Goal: Task Accomplishment & Management: Manage account settings

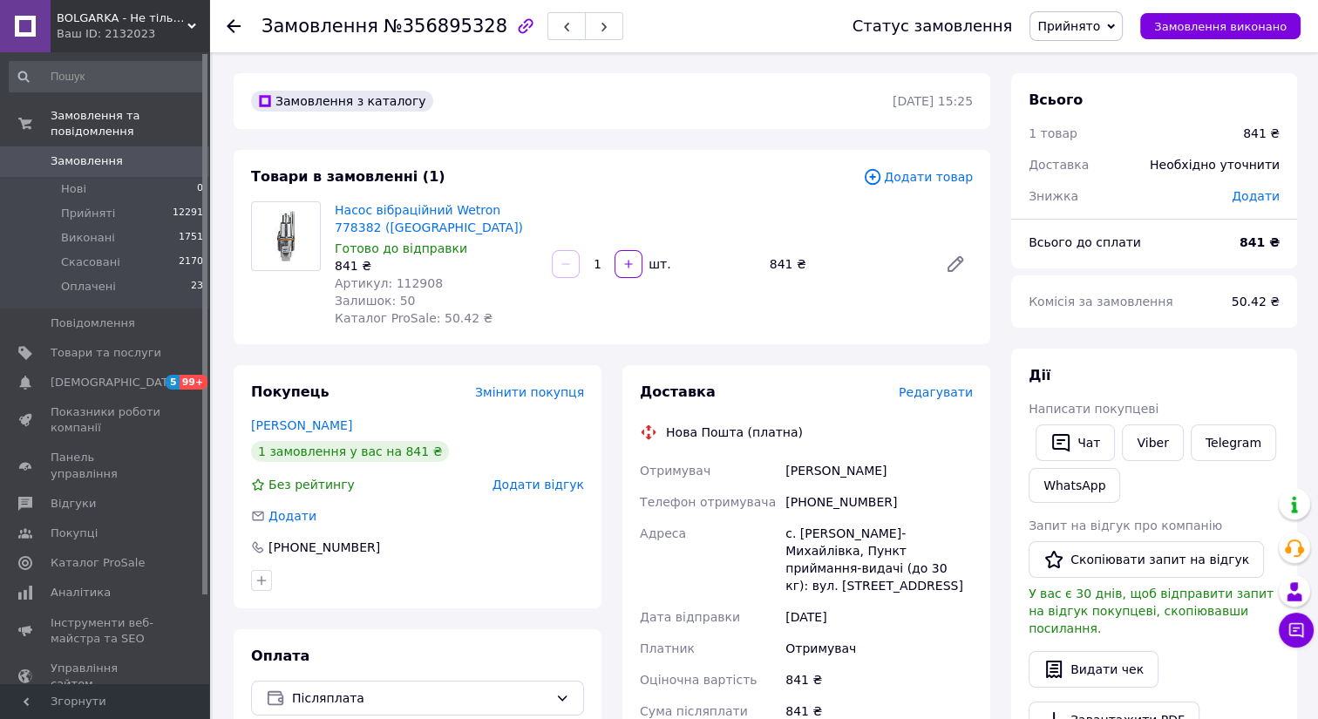
click at [446, 26] on span "№356895328" at bounding box center [446, 26] width 124 height 21
copy span "356895328"
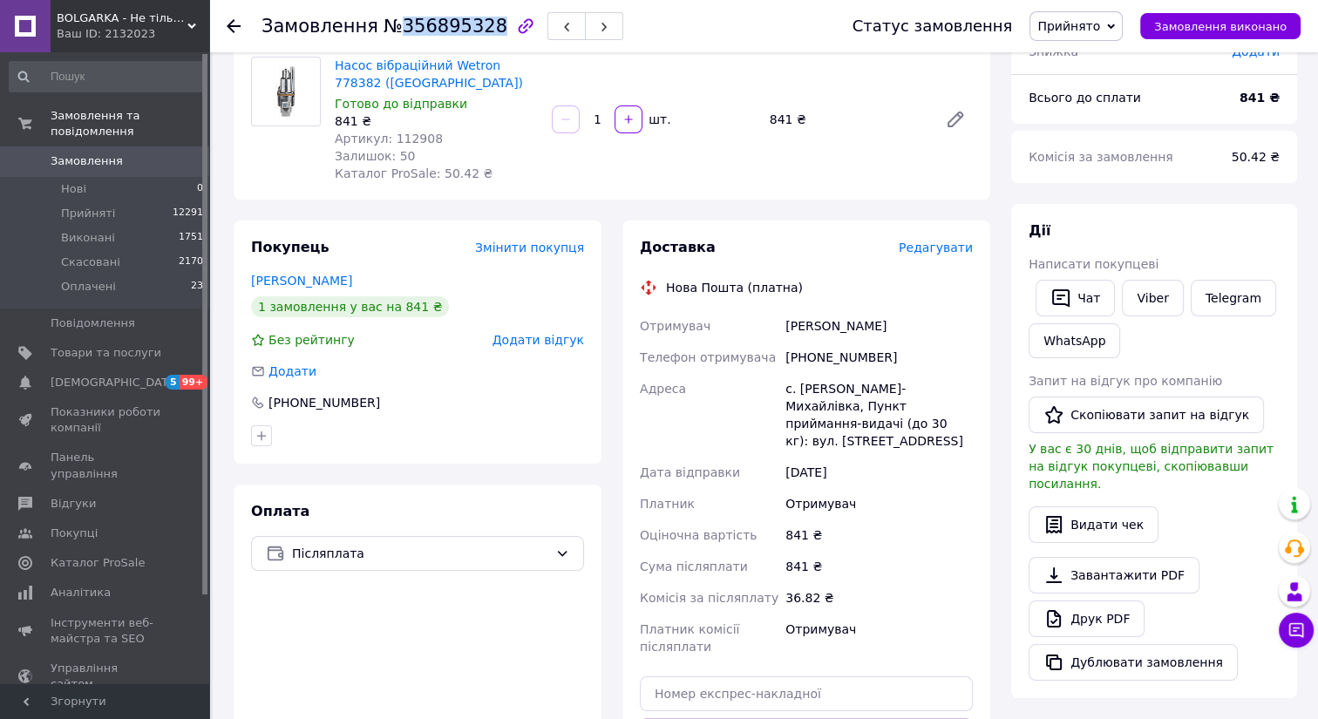
scroll to position [158, 0]
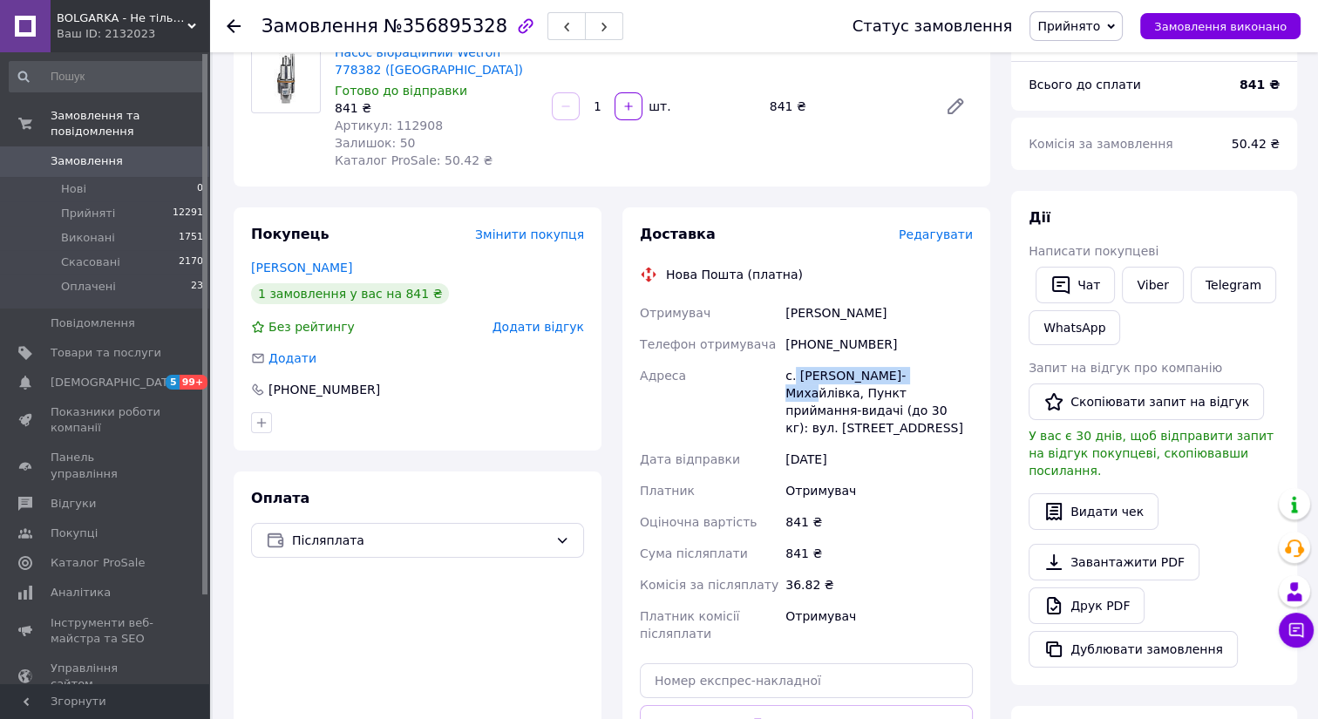
drag, startPoint x: 794, startPoint y: 374, endPoint x: 912, endPoint y: 373, distance: 117.7
click at [912, 373] on div "с. Спасько-Михайлівка, Пункт приймання-видачі (до 30 кг): вул. Центральна, 121" at bounding box center [879, 402] width 194 height 84
copy div "Спасько-Михайлівка"
click at [837, 404] on div "с. Спасько-Михайлівка, Пункт приймання-видачі (до 30 кг): вул. Центральна, 121" at bounding box center [879, 402] width 194 height 84
drag, startPoint x: 840, startPoint y: 375, endPoint x: 798, endPoint y: 375, distance: 42.7
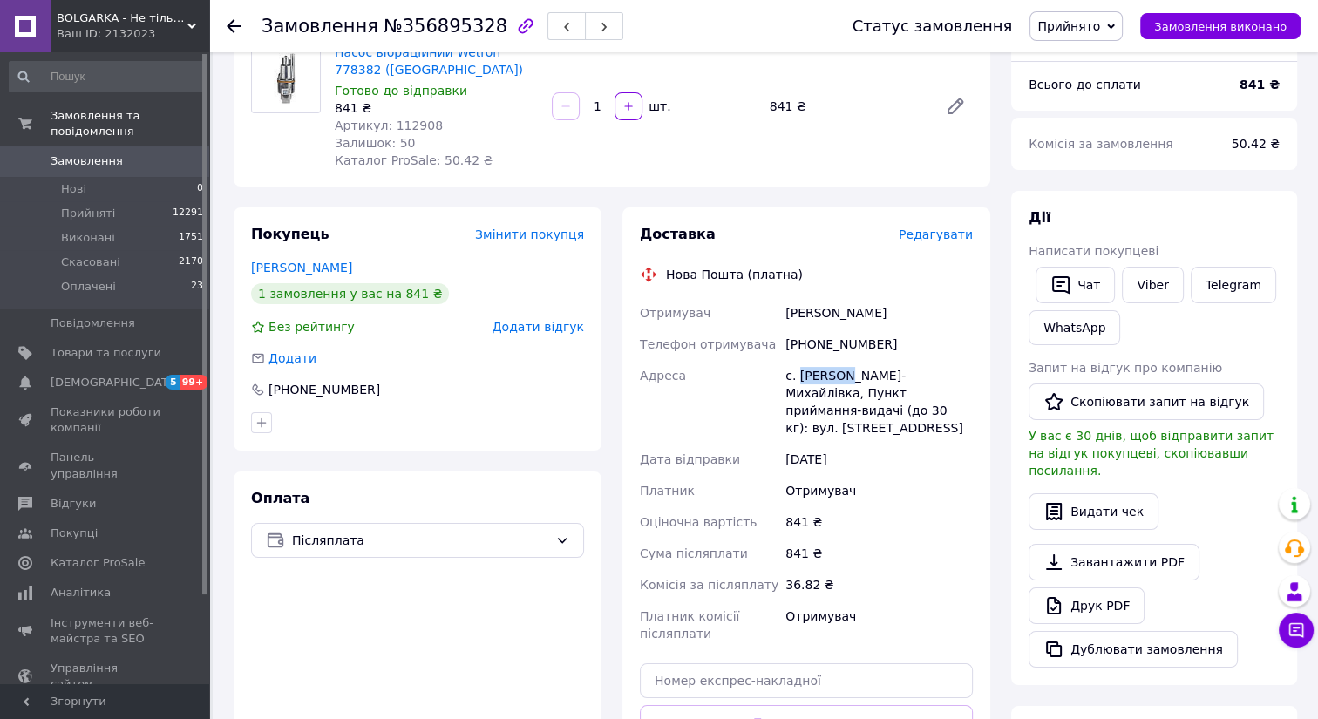
click at [798, 375] on div "с. Спасько-Михайлівка, Пункт приймання-видачі (до 30 кг): вул. Центральна, 121" at bounding box center [879, 402] width 194 height 84
copy div "Спасько"
click at [899, 388] on div "с. Спасько-Михайлівка, Пункт приймання-видачі (до 30 кг): вул. Центральна, 121" at bounding box center [879, 402] width 194 height 84
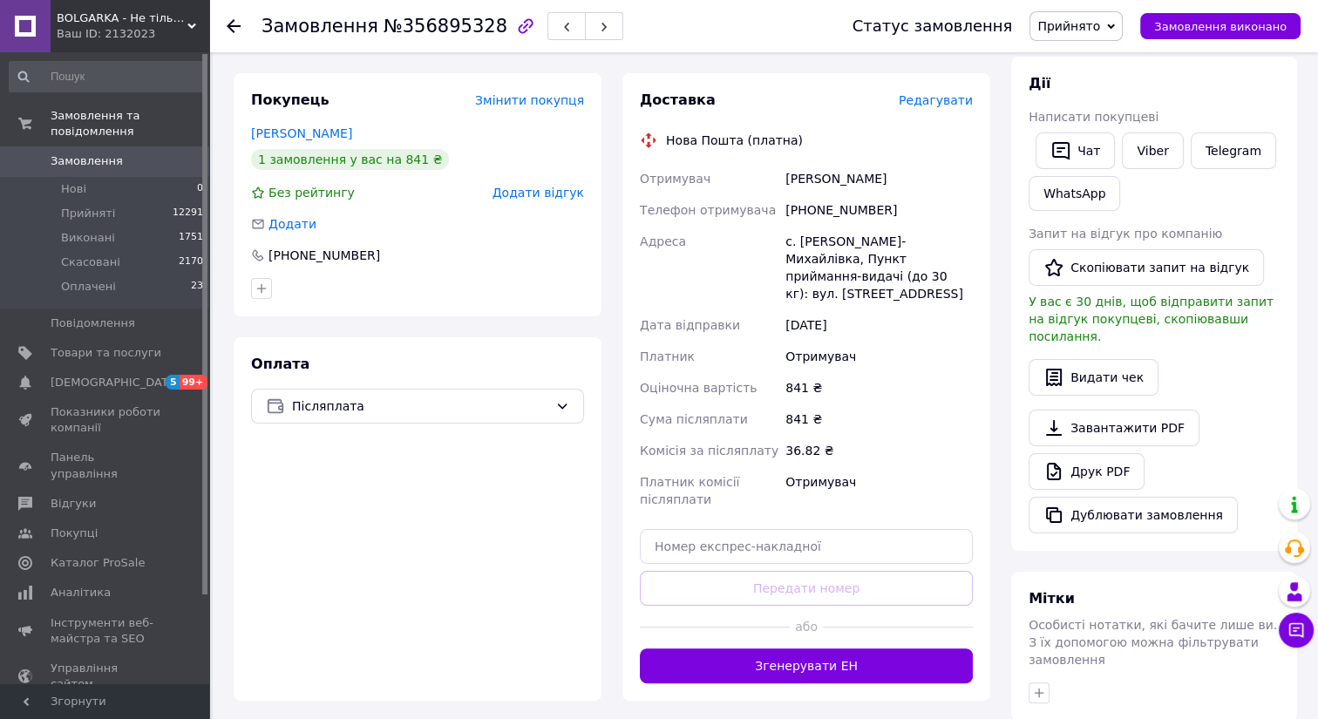
scroll to position [316, 0]
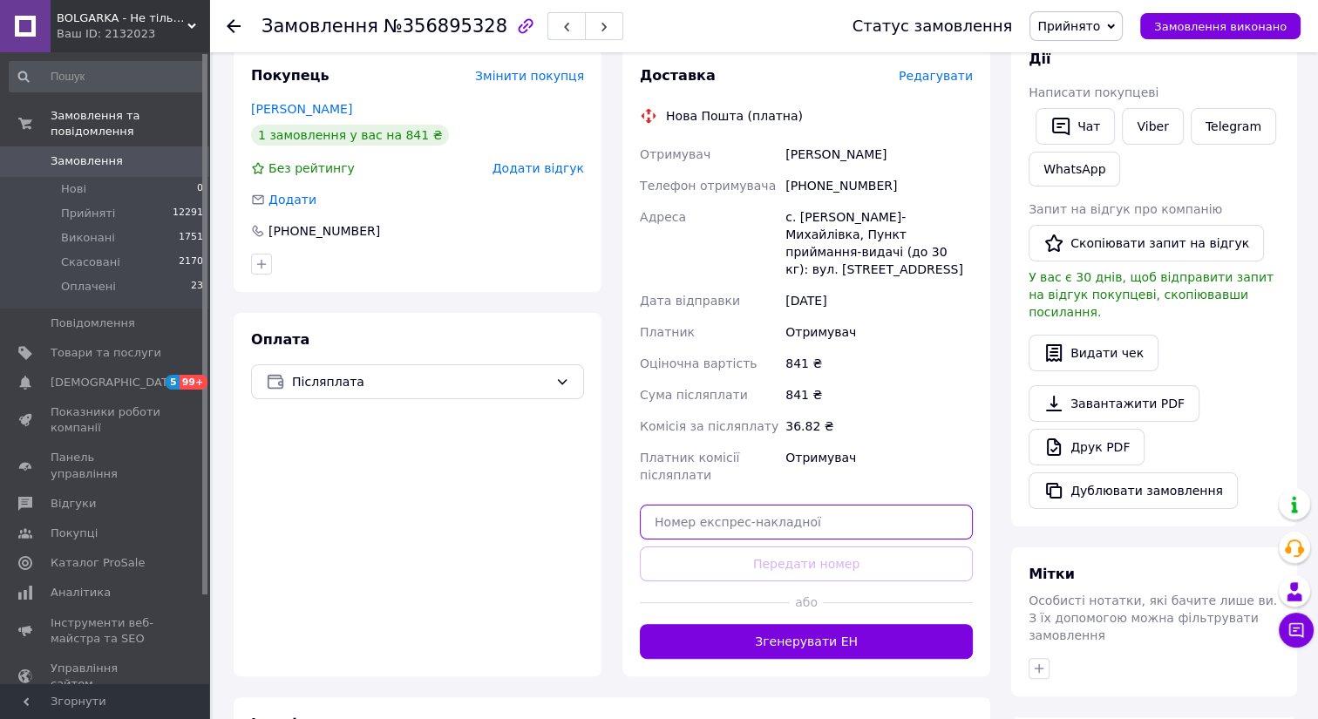
click at [753, 509] on input "text" at bounding box center [806, 522] width 333 height 35
paste input "20451225206113"
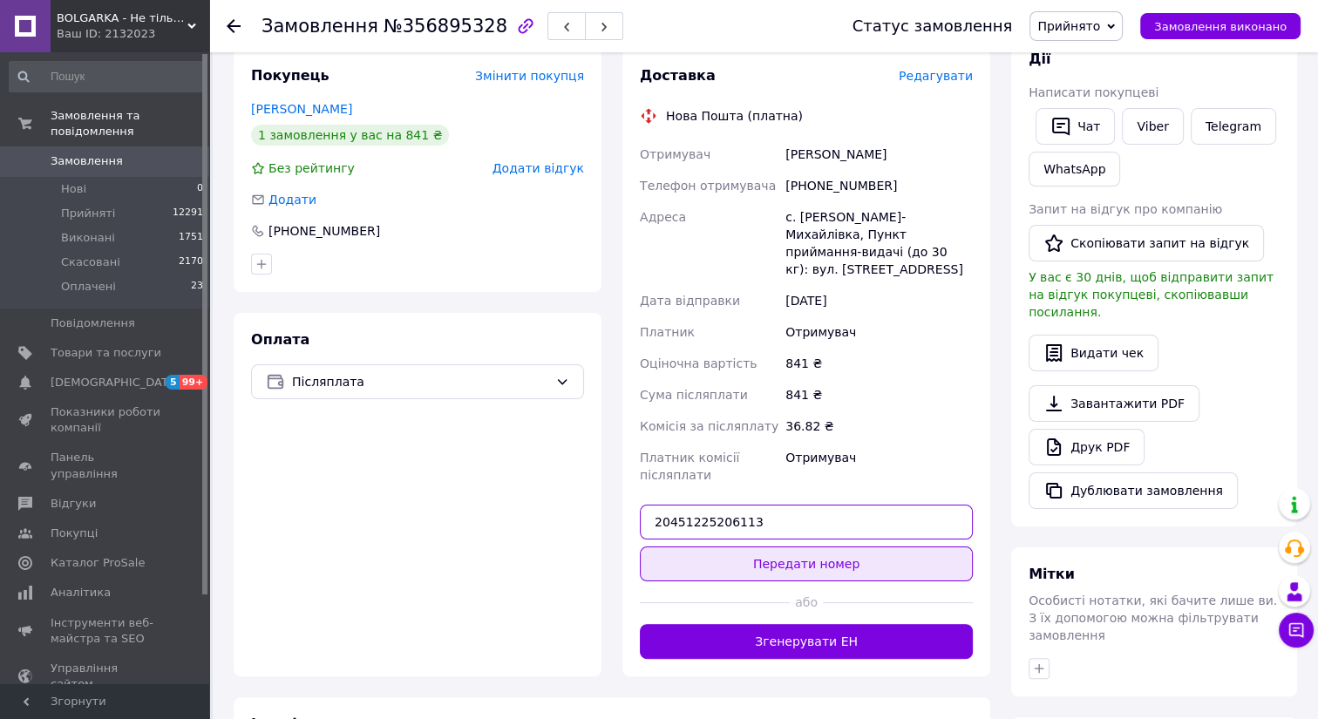
type input "20451225206113"
click at [759, 547] on button "Передати номер" at bounding box center [806, 564] width 333 height 35
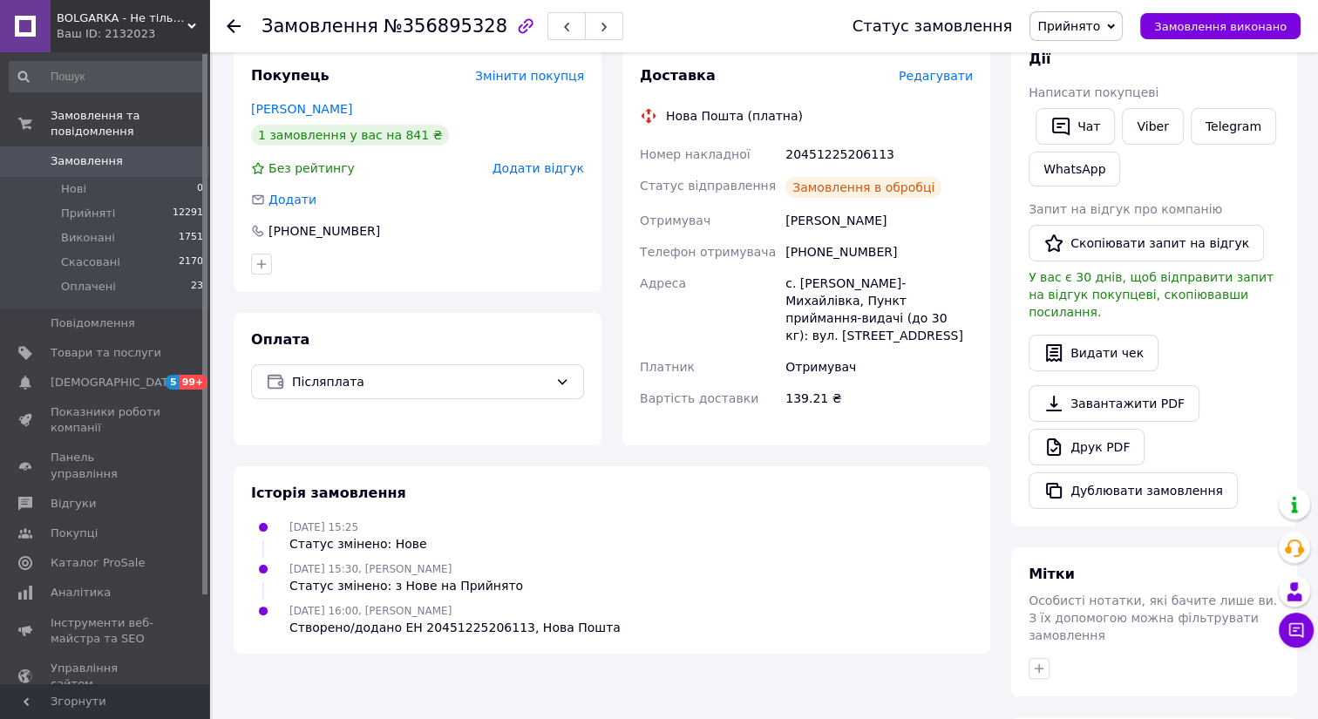
click at [832, 249] on div "+380984261571" at bounding box center [879, 251] width 194 height 31
copy div "380984261571"
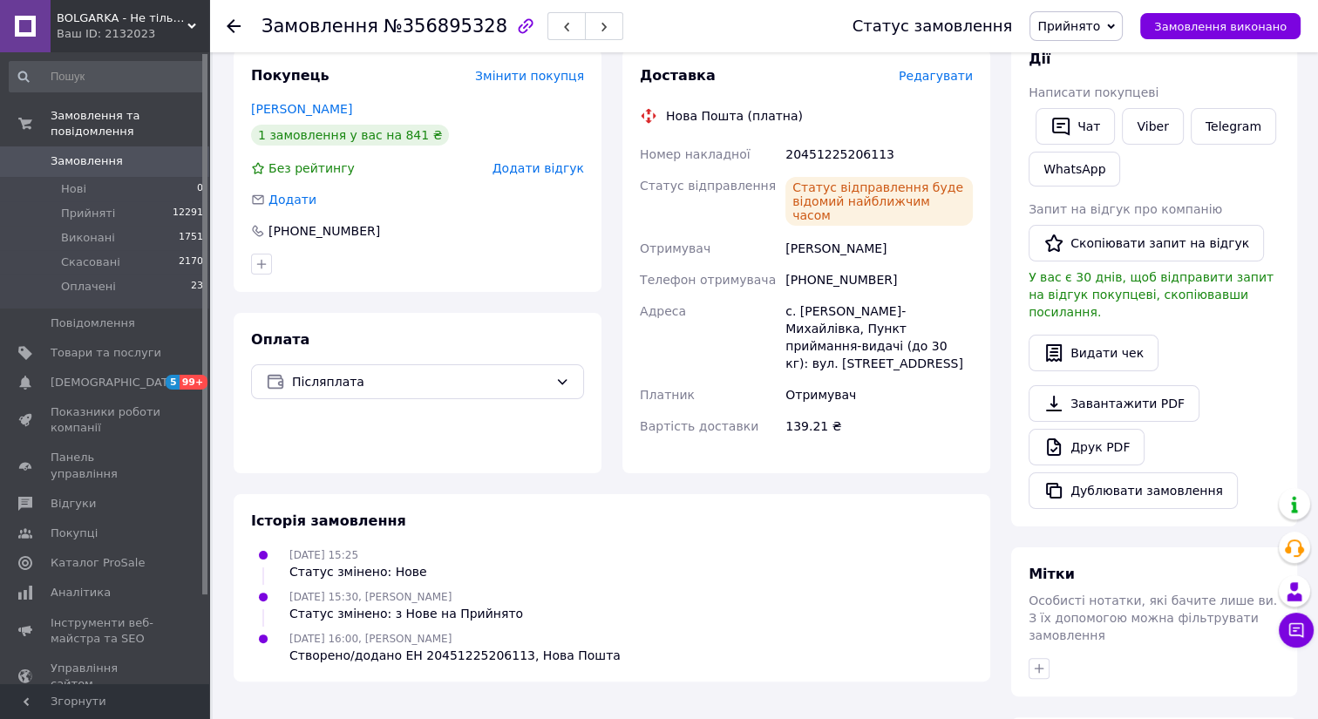
click at [703, 264] on div "Телефон отримувача" at bounding box center [709, 279] width 146 height 31
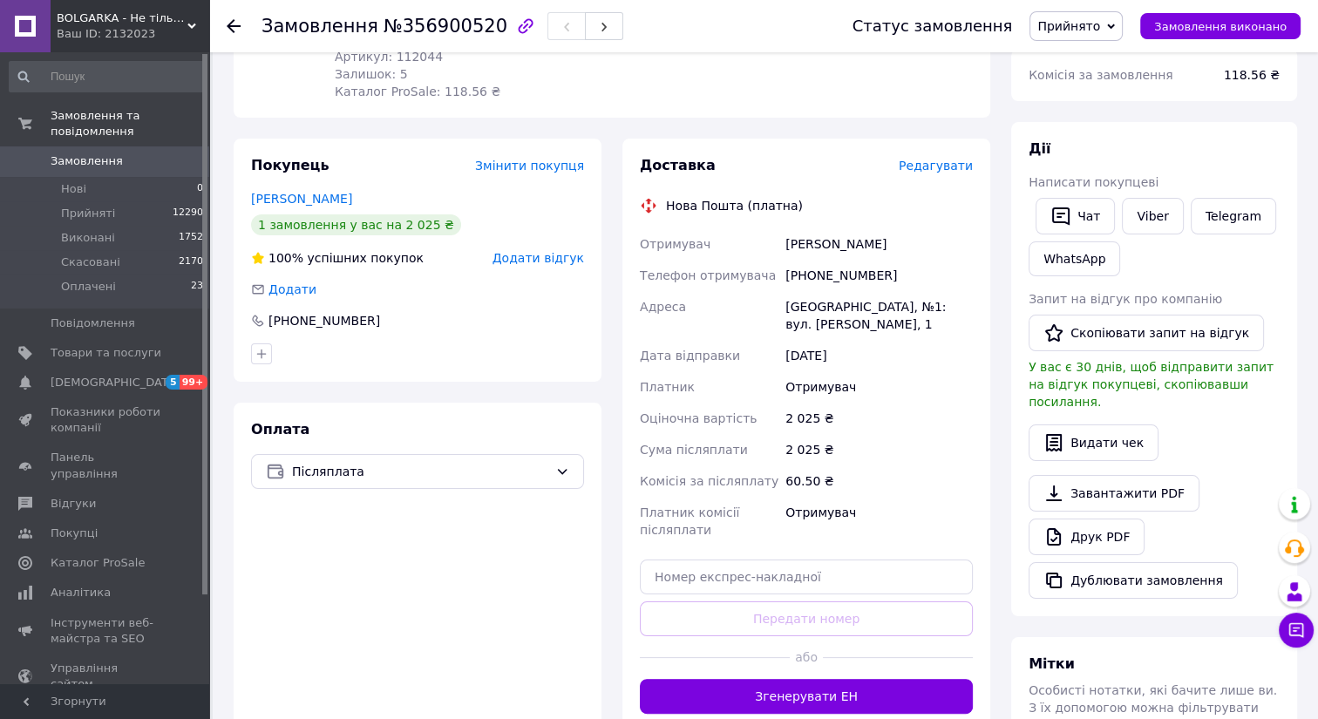
scroll to position [158, 0]
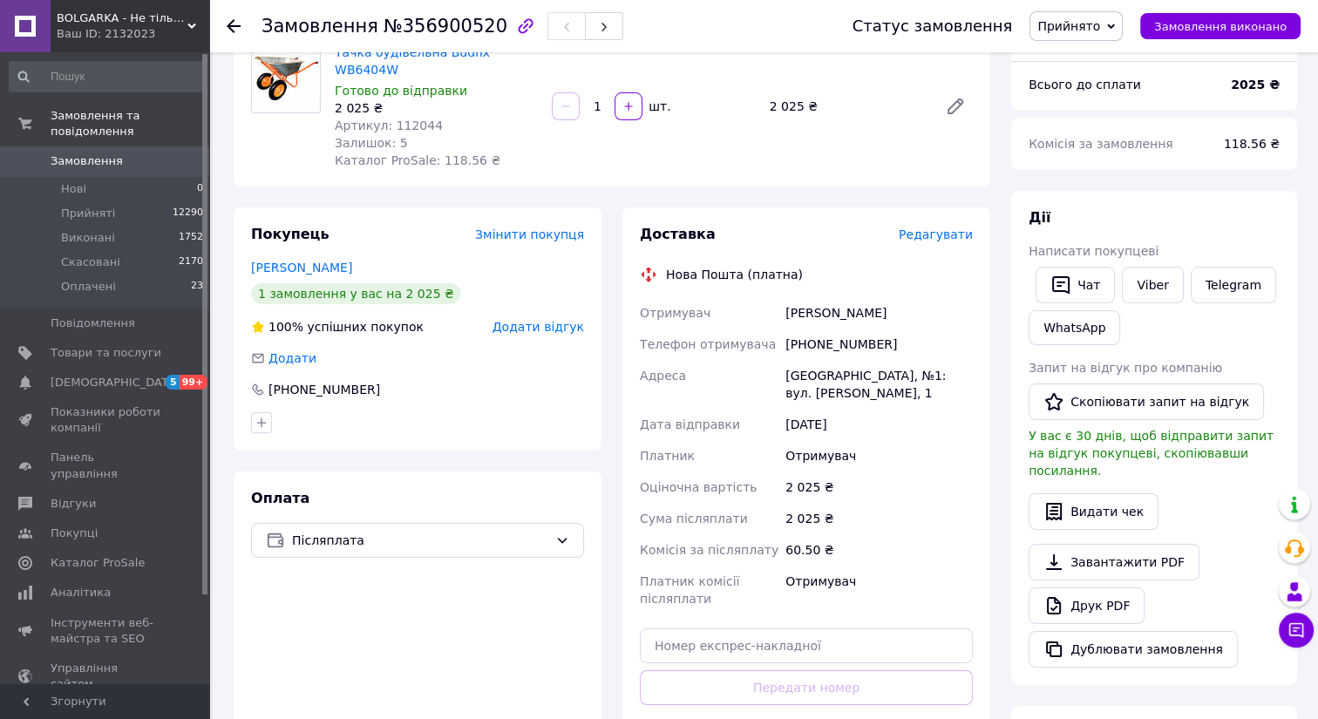
click at [821, 329] on div "[PHONE_NUMBER]" at bounding box center [879, 344] width 194 height 31
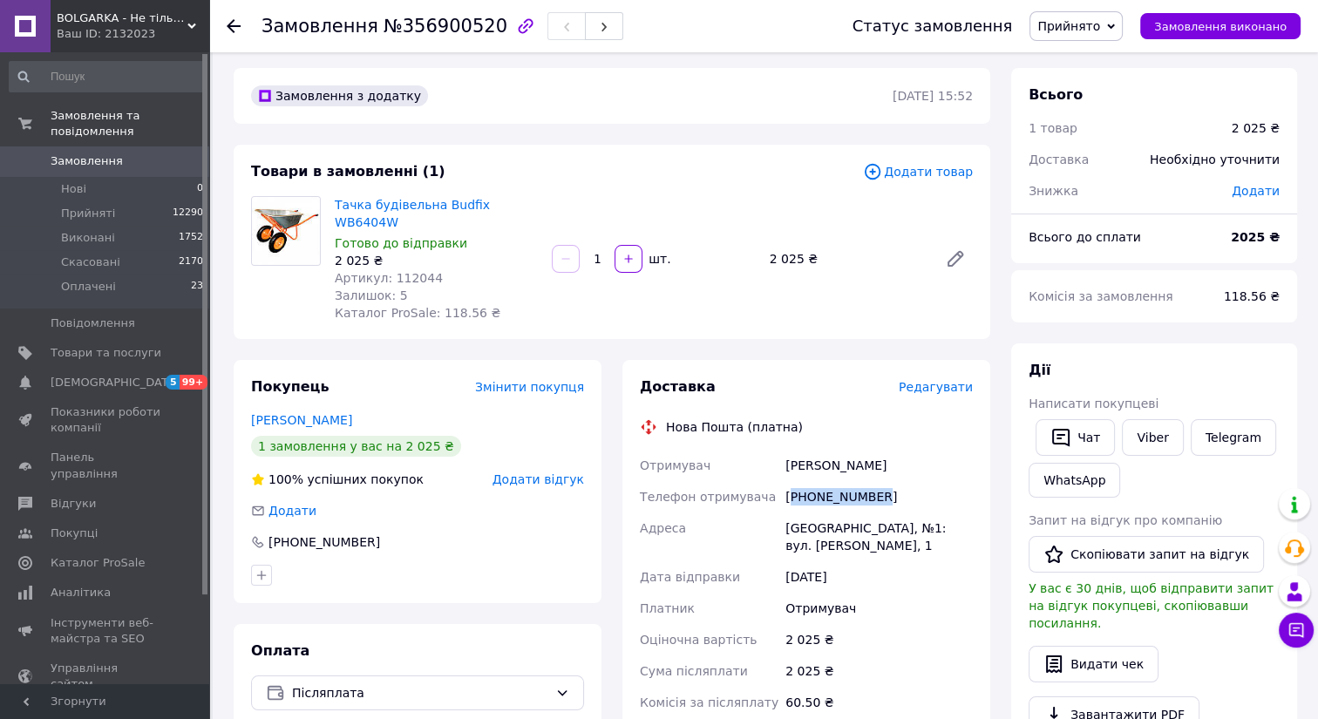
scroll to position [0, 0]
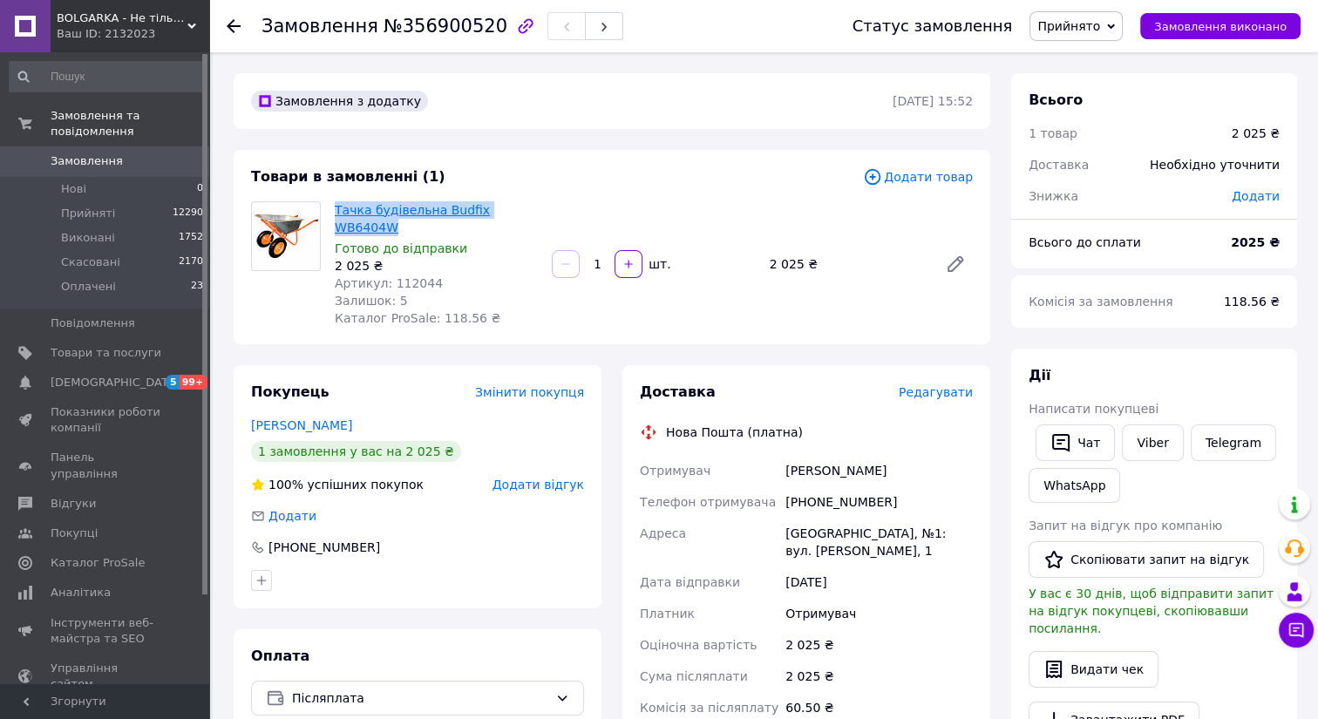
drag, startPoint x: 538, startPoint y: 213, endPoint x: 337, endPoint y: 206, distance: 200.6
click at [337, 206] on div "Тачка будівельна Budfix WB6404W Готово до відправки 2 025 ₴ Артикул: 112044 Зал…" at bounding box center [436, 264] width 217 height 132
click at [452, 175] on div "Товари в замовленні (1)" at bounding box center [557, 177] width 612 height 20
drag, startPoint x: 534, startPoint y: 208, endPoint x: 336, endPoint y: 207, distance: 197.9
click at [336, 207] on div "Тачка будівельна Budfix WB6404W Готово до відправки 2 025 ₴ Артикул: 112044 Зал…" at bounding box center [436, 264] width 217 height 132
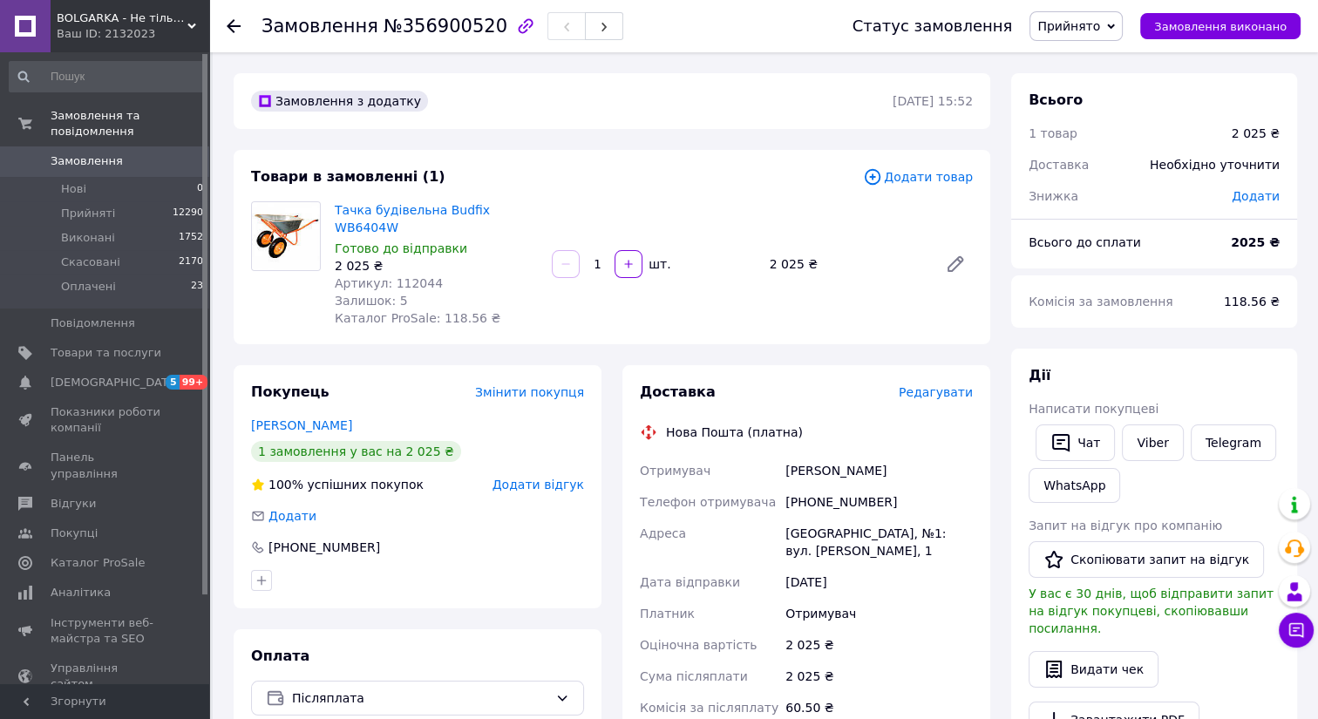
click at [470, 174] on div "Товари в замовленні (1)" at bounding box center [557, 177] width 612 height 20
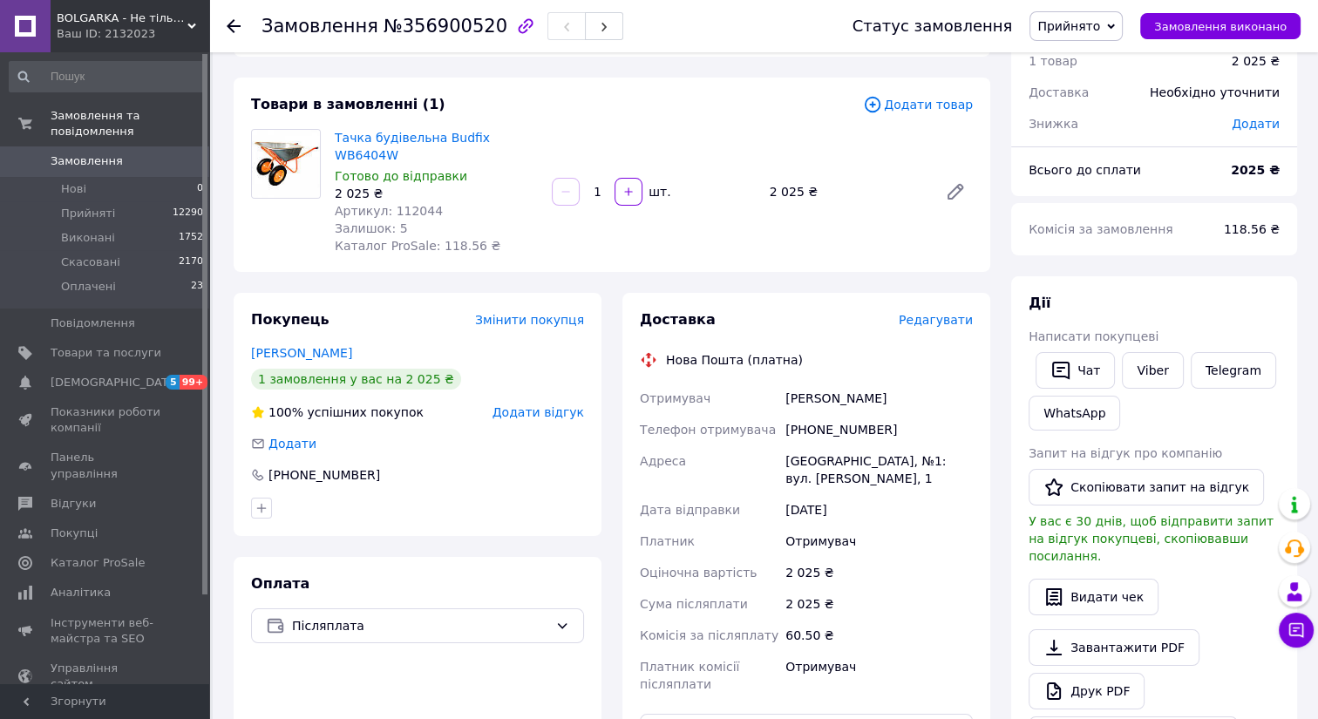
scroll to position [237, 0]
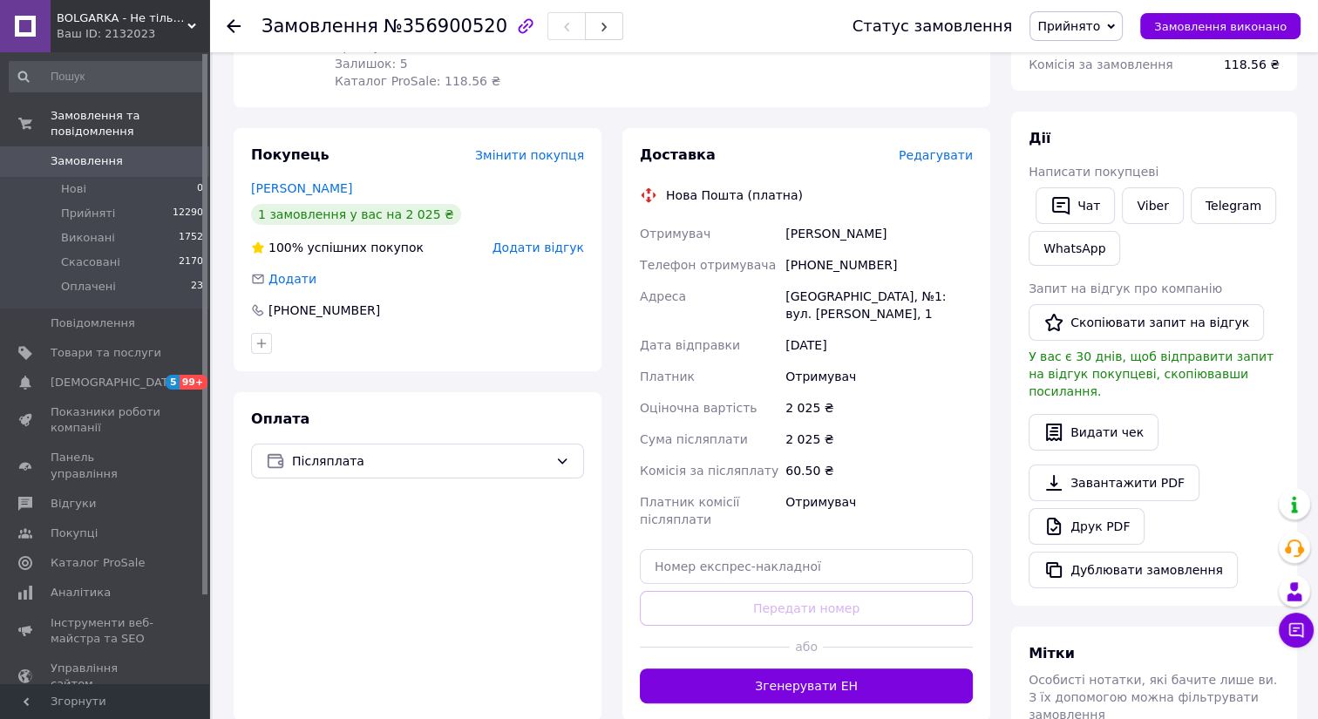
click at [862, 329] on div "[DATE]" at bounding box center [879, 344] width 194 height 31
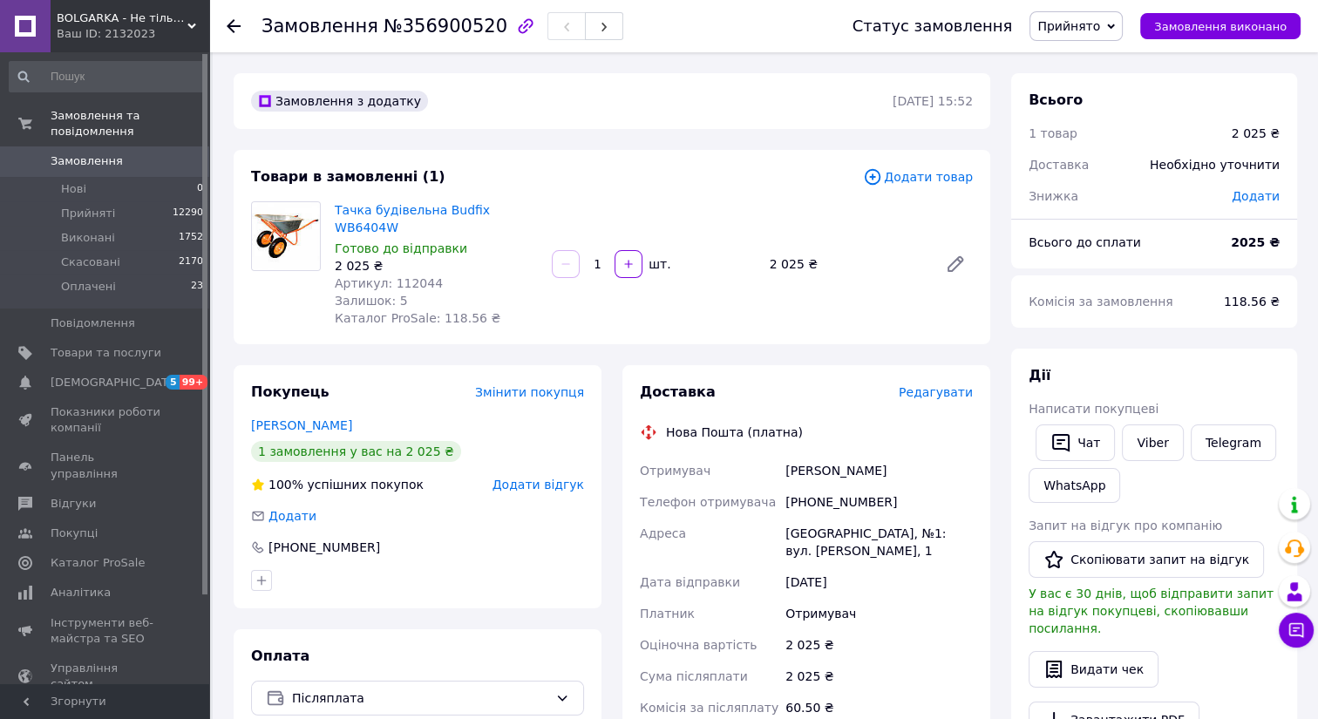
scroll to position [78, 0]
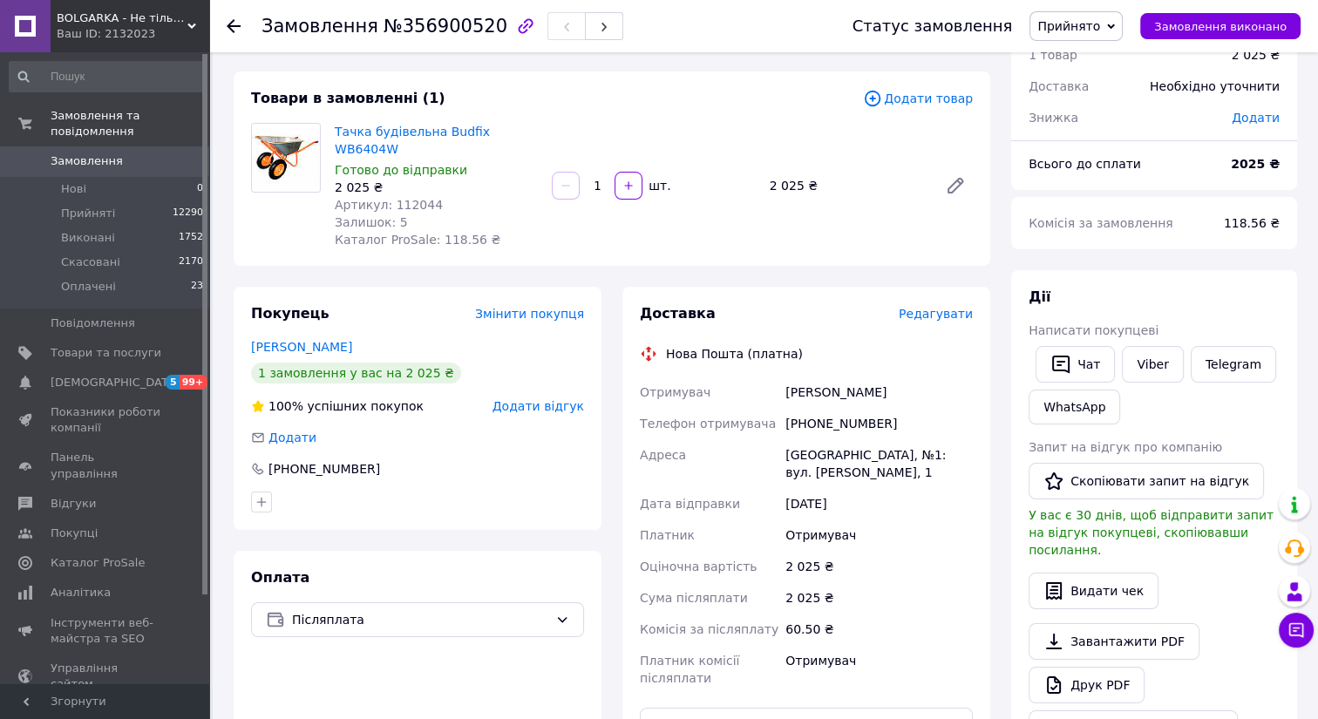
click at [862, 314] on div "Доставка Редагувати Нова Пошта (платна) Отримувач [PERSON_NAME] отримувача [PHO…" at bounding box center [806, 583] width 333 height 558
click at [839, 323] on div "Доставка Редагувати Нова Пошта (платна) Отримувач [PERSON_NAME] отримувача [PHO…" at bounding box center [806, 583] width 333 height 558
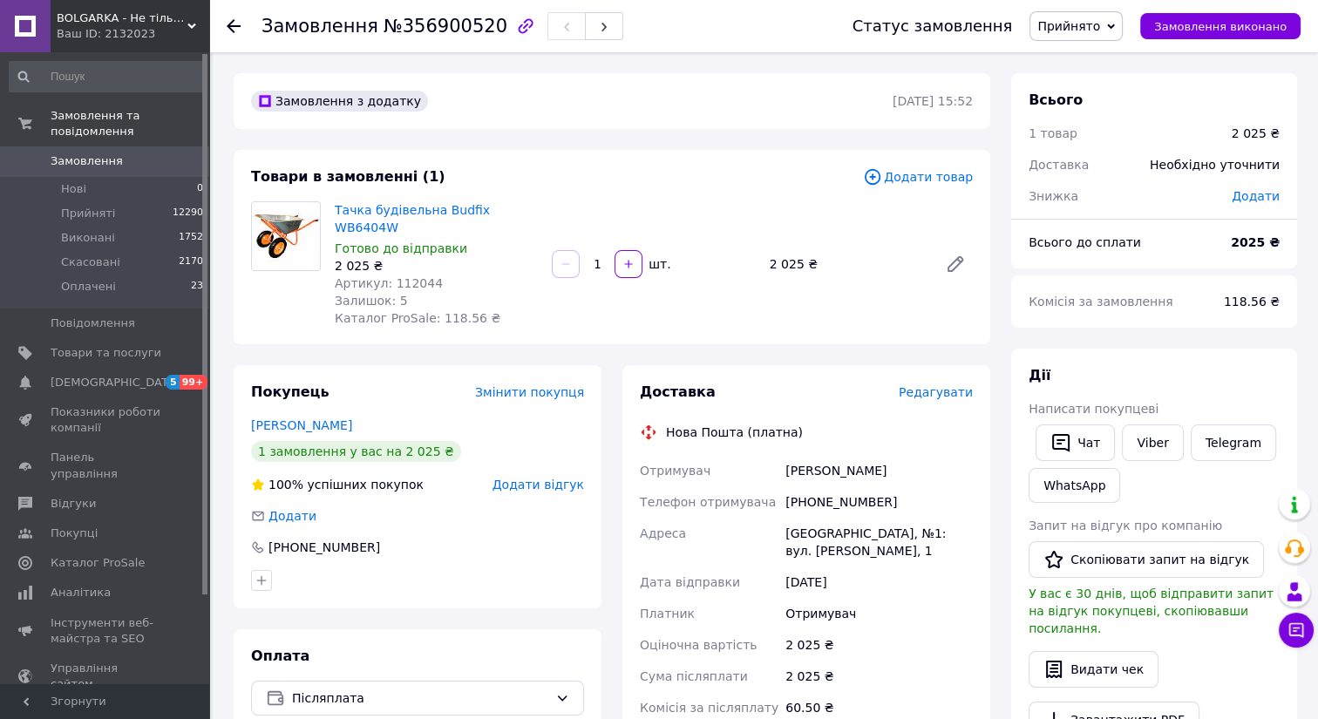
click at [408, 31] on span "№356900520" at bounding box center [446, 26] width 124 height 21
copy span "356900520"
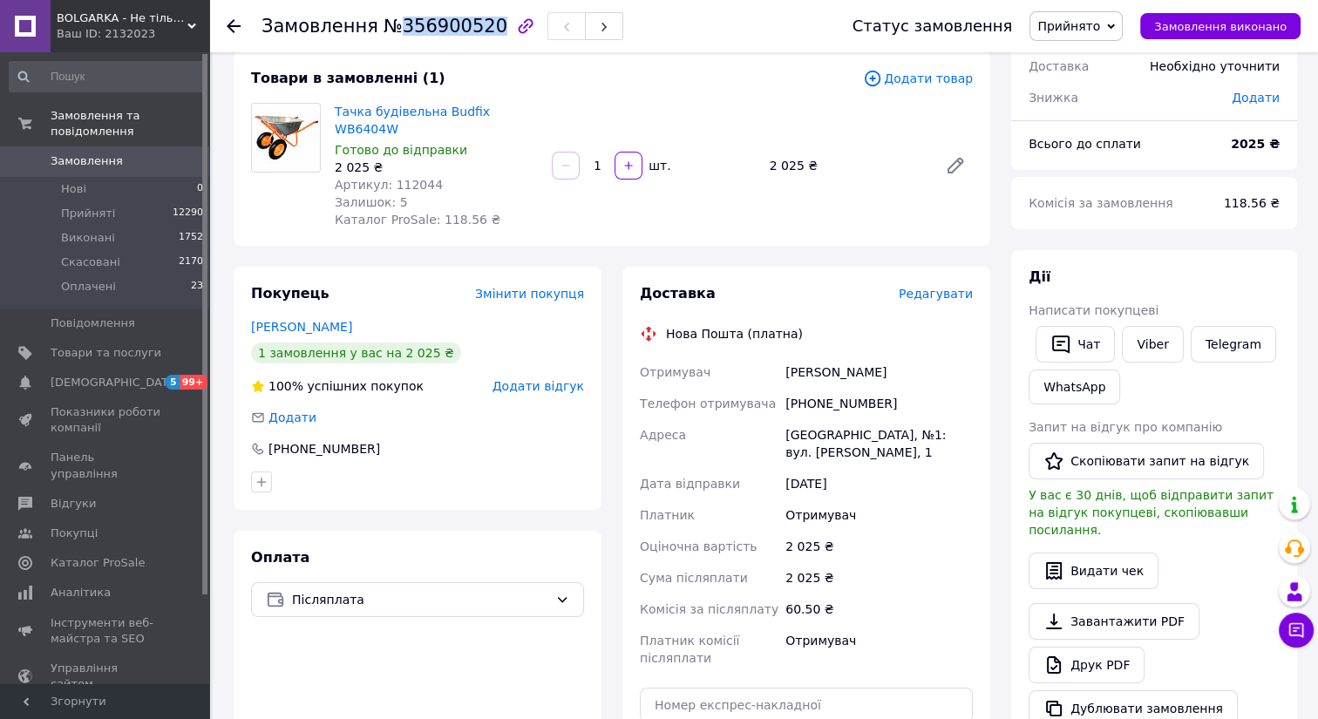
scroll to position [237, 0]
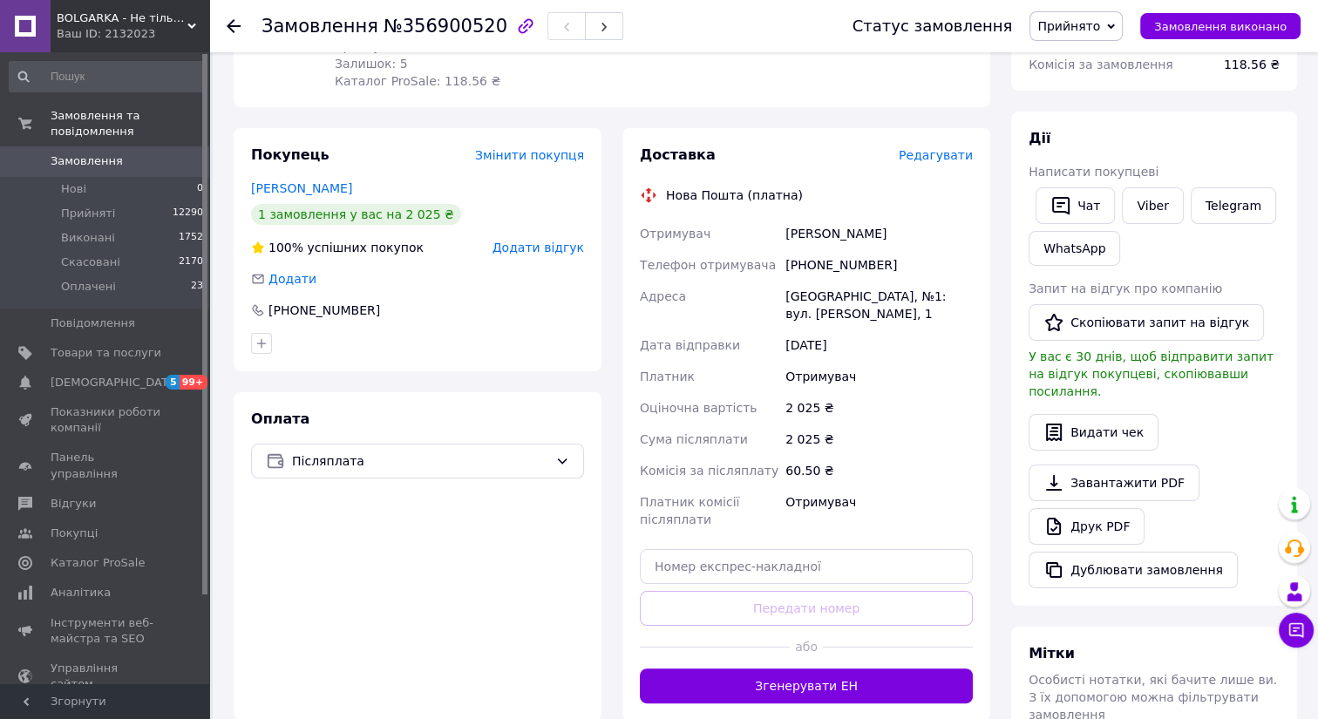
click at [810, 282] on div "[GEOGRAPHIC_DATA], №1: вул. [PERSON_NAME], 1" at bounding box center [879, 305] width 194 height 49
copy div "[GEOGRAPHIC_DATA]"
click at [757, 564] on div "Доставка Редагувати Нова Пошта (платна) Отримувач [PERSON_NAME] отримувача [PHO…" at bounding box center [806, 425] width 333 height 558
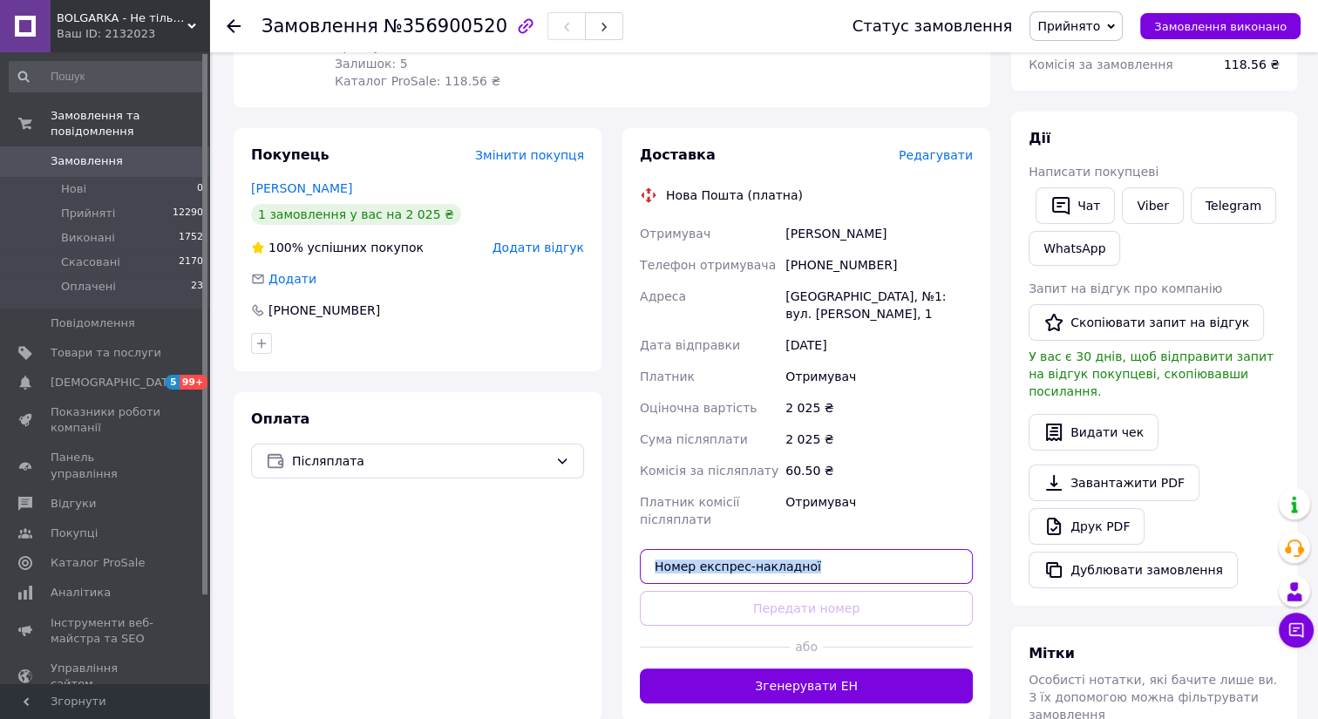
click at [758, 553] on input "text" at bounding box center [806, 566] width 333 height 35
paste input "20451225273023"
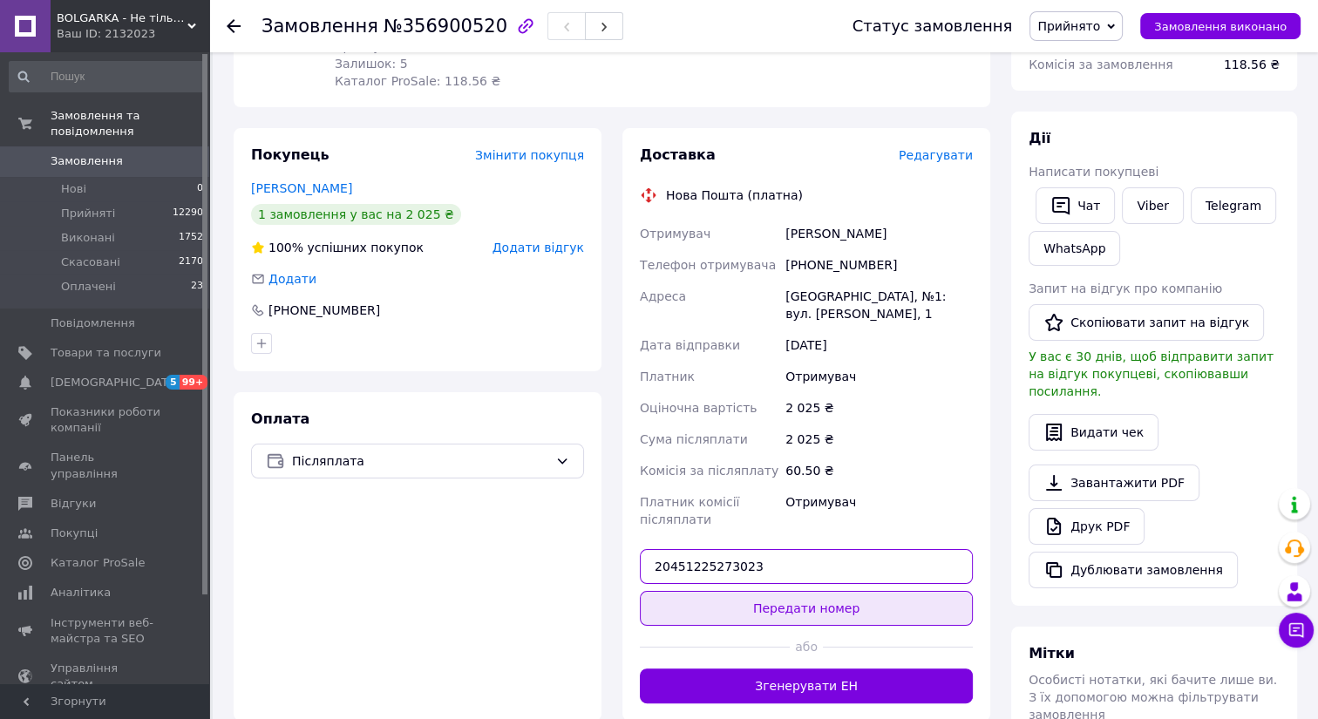
type input "20451225273023"
click at [787, 591] on button "Передати номер" at bounding box center [806, 608] width 333 height 35
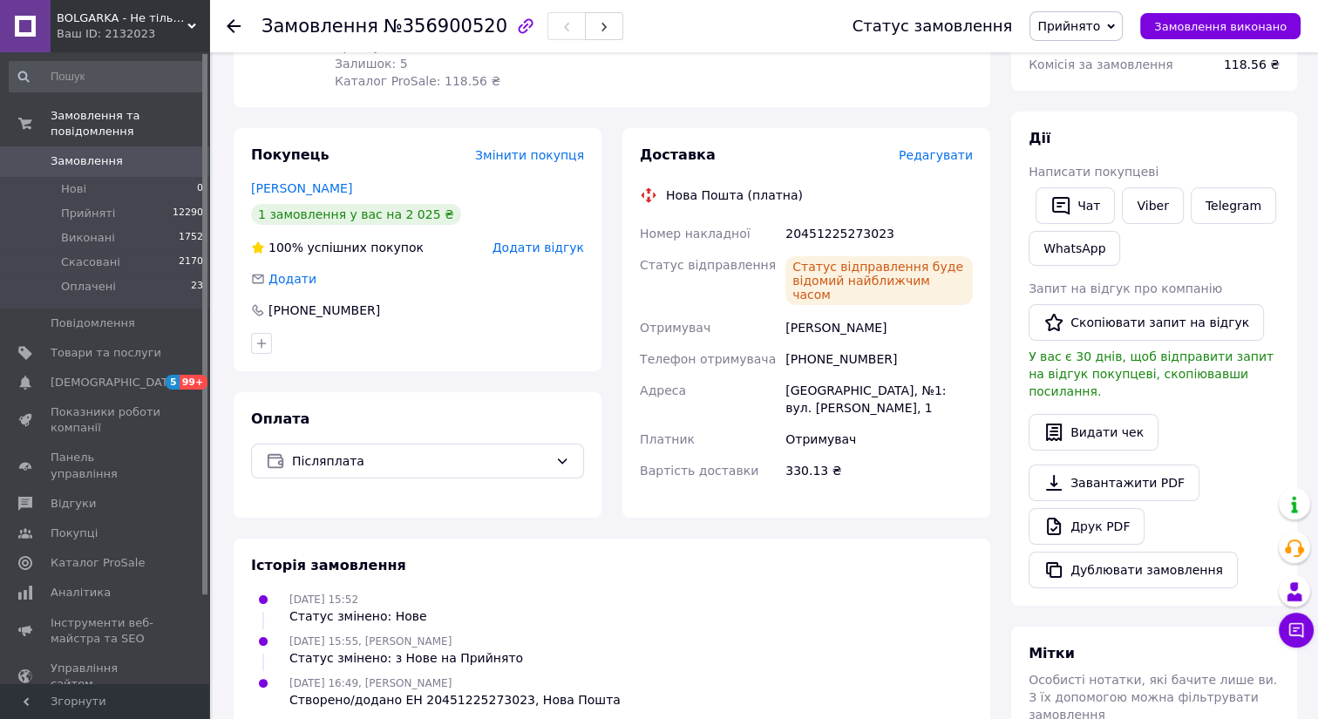
click at [782, 343] on div "[PHONE_NUMBER]" at bounding box center [879, 358] width 194 height 31
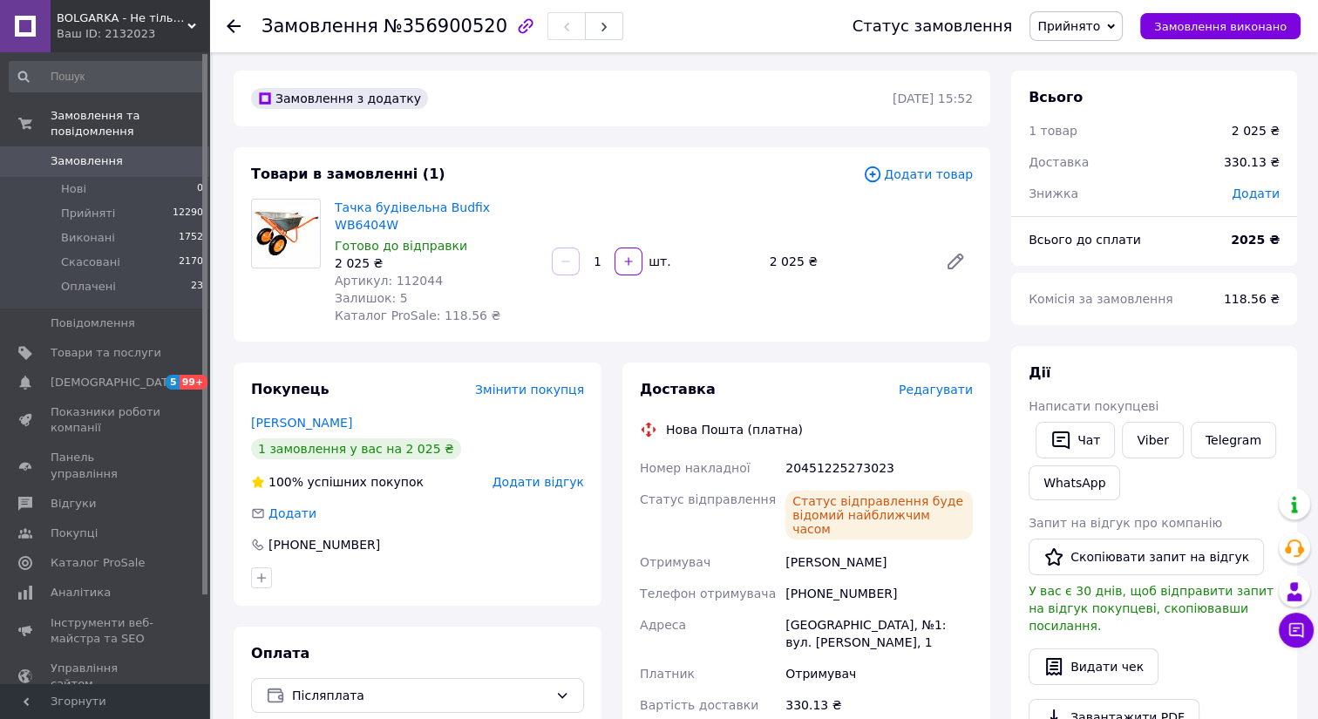
scroll to position [0, 0]
